Goal: Find specific page/section: Find specific page/section

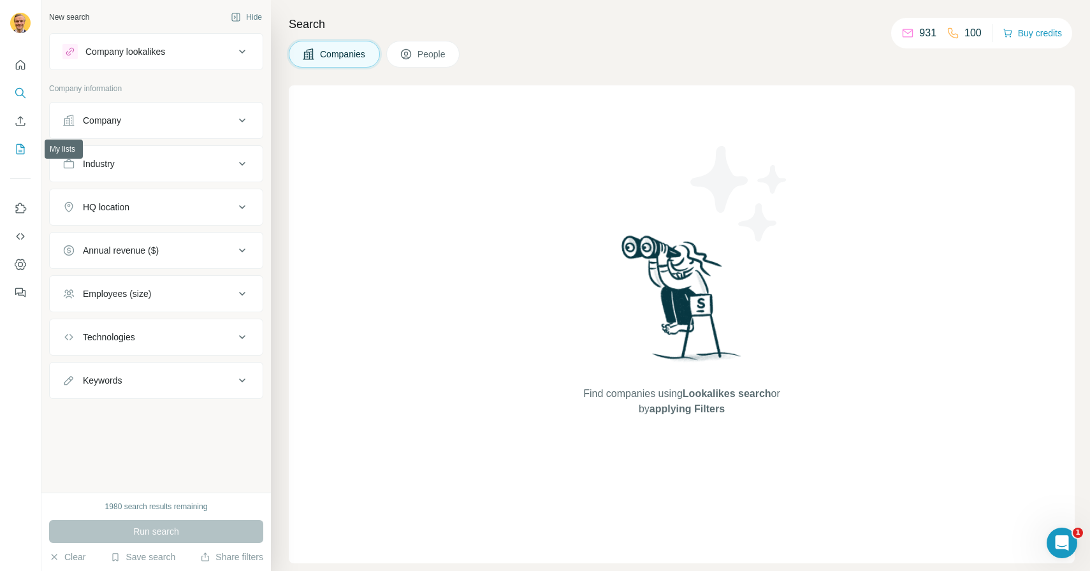
click at [20, 150] on icon "My lists" at bounding box center [21, 148] width 6 height 8
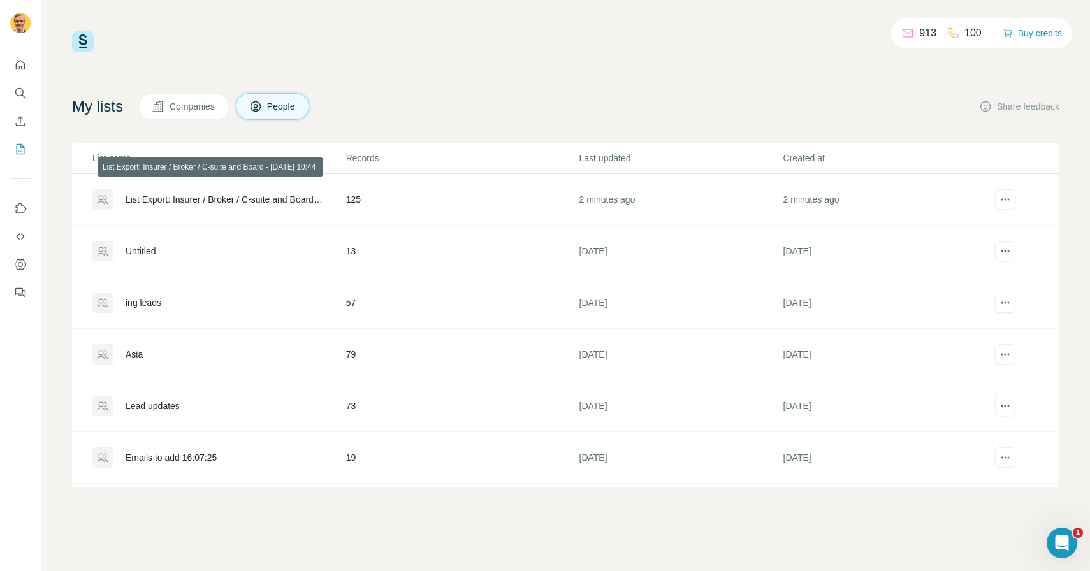
click at [298, 198] on div "List Export: Insurer / Broker / C-suite and Board - [DATE] 10:44" at bounding box center [225, 199] width 199 height 13
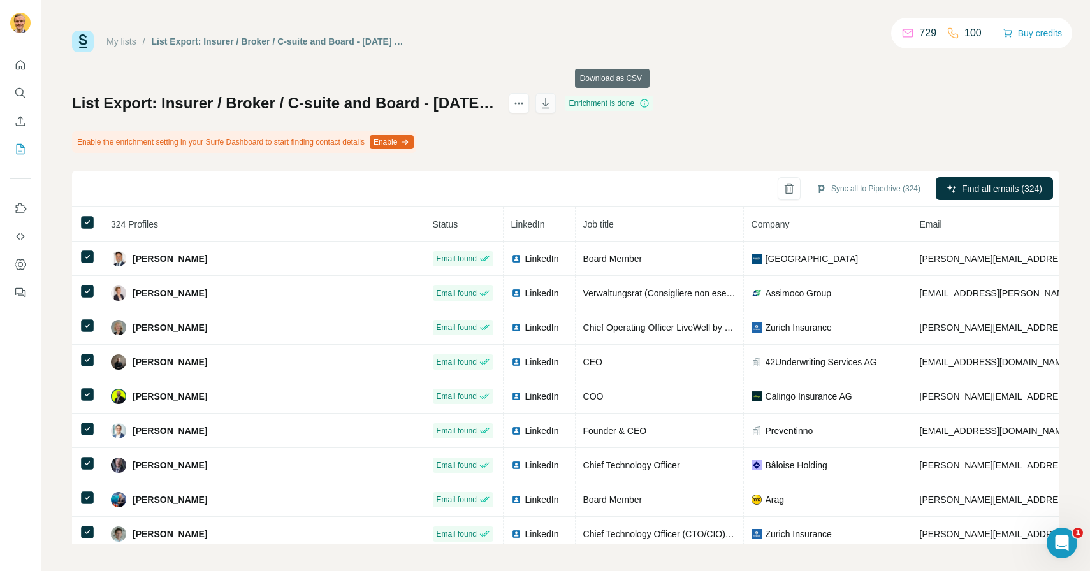
click at [552, 104] on icon "button" at bounding box center [545, 103] width 13 height 13
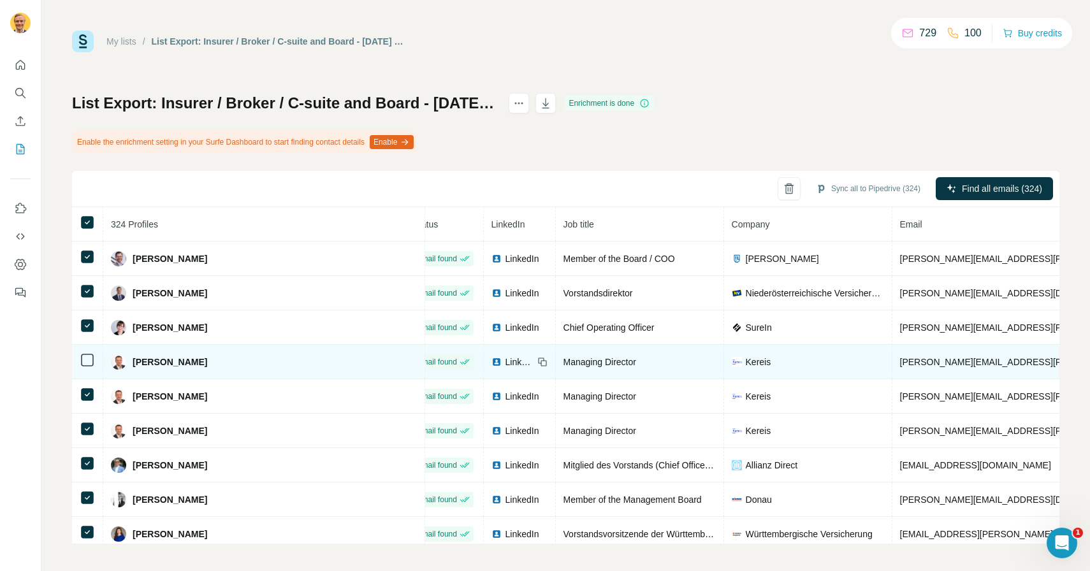
scroll to position [3084, 20]
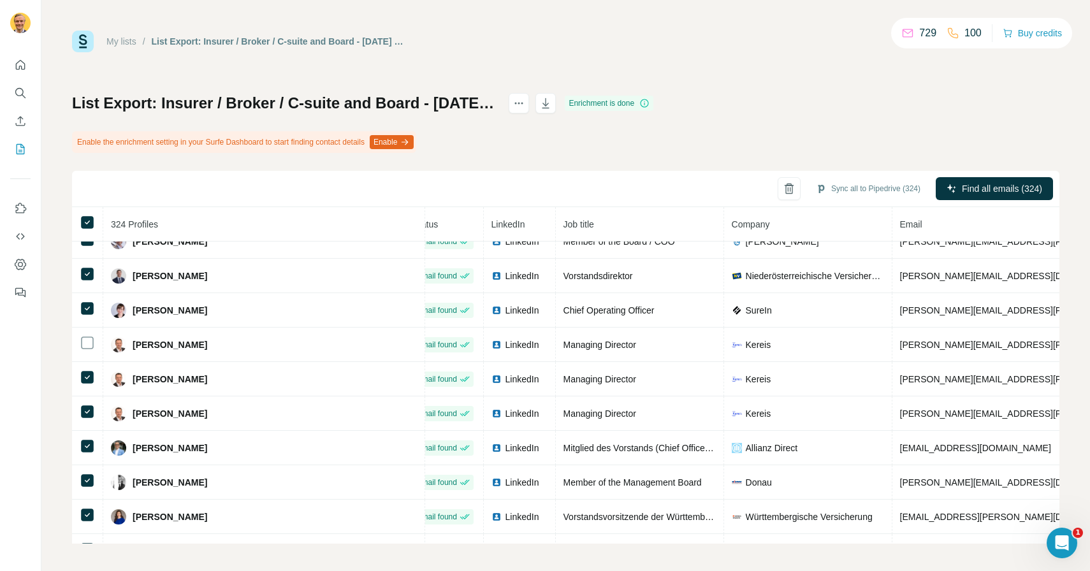
scroll to position [3171, 20]
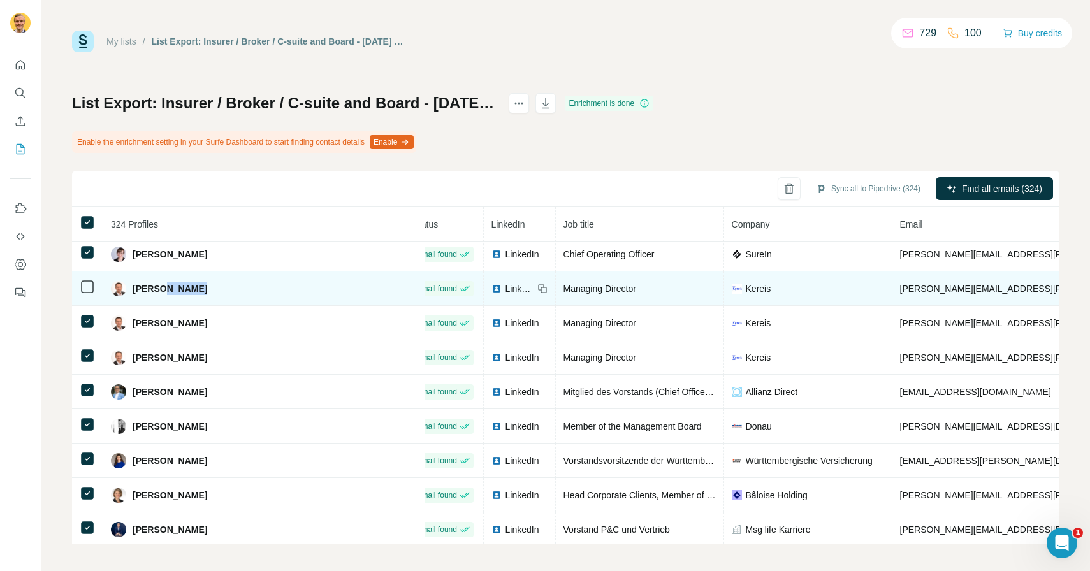
drag, startPoint x: 197, startPoint y: 287, endPoint x: 168, endPoint y: 286, distance: 28.7
click at [168, 286] on div "[PERSON_NAME]" at bounding box center [264, 288] width 306 height 15
copy span "[PERSON_NAME]"
